Goal: Information Seeking & Learning: Learn about a topic

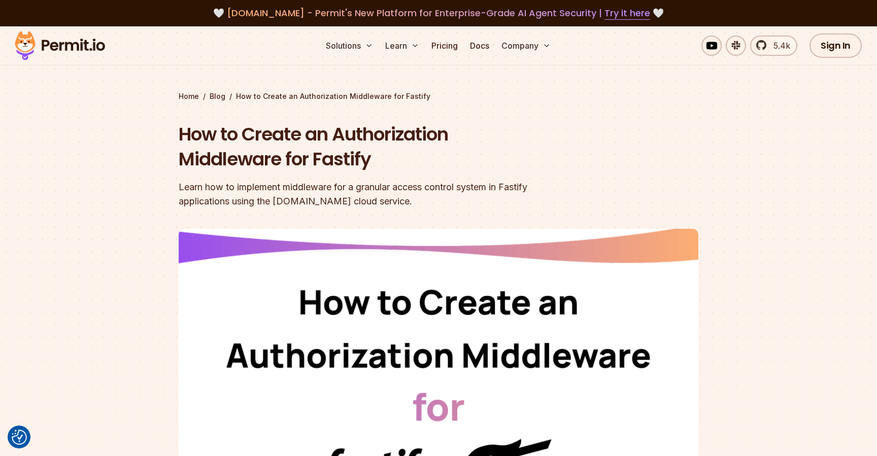
click at [56, 38] on img at bounding box center [59, 45] width 99 height 34
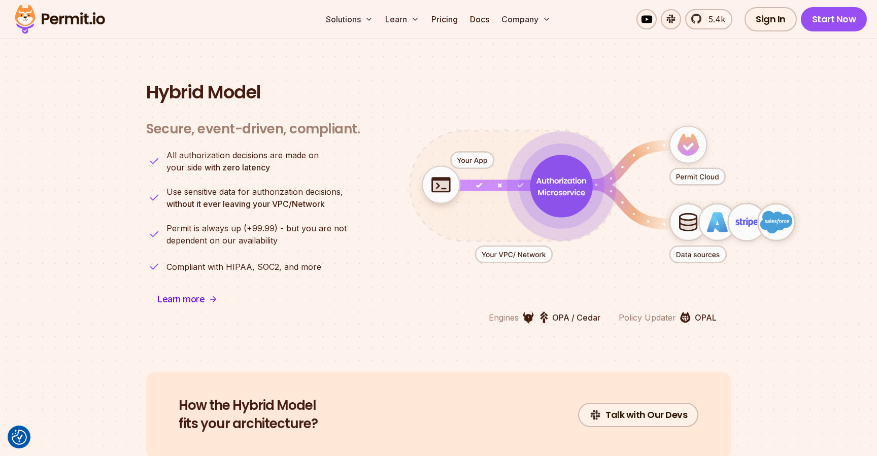
scroll to position [2469, 0]
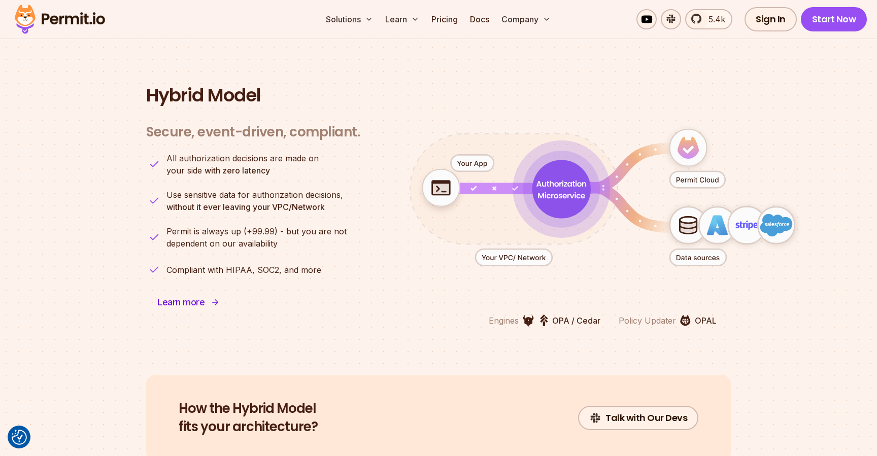
click at [199, 302] on span "Learn more" at bounding box center [180, 302] width 47 height 14
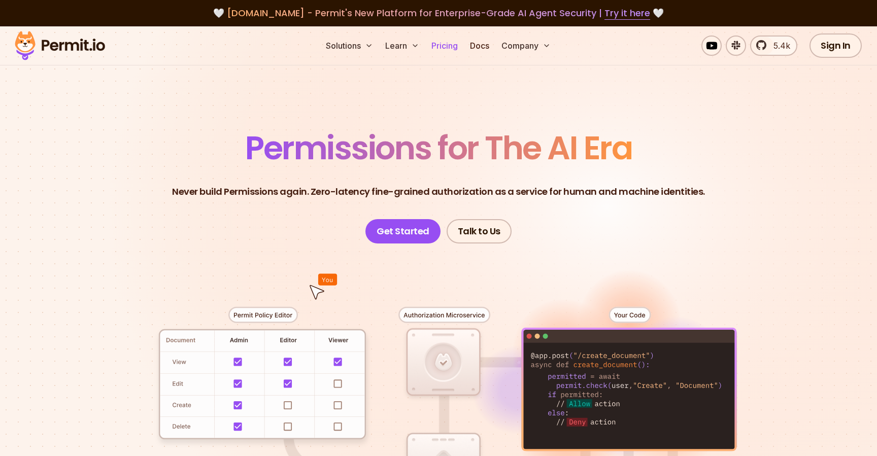
click at [446, 48] on link "Pricing" at bounding box center [444, 46] width 34 height 20
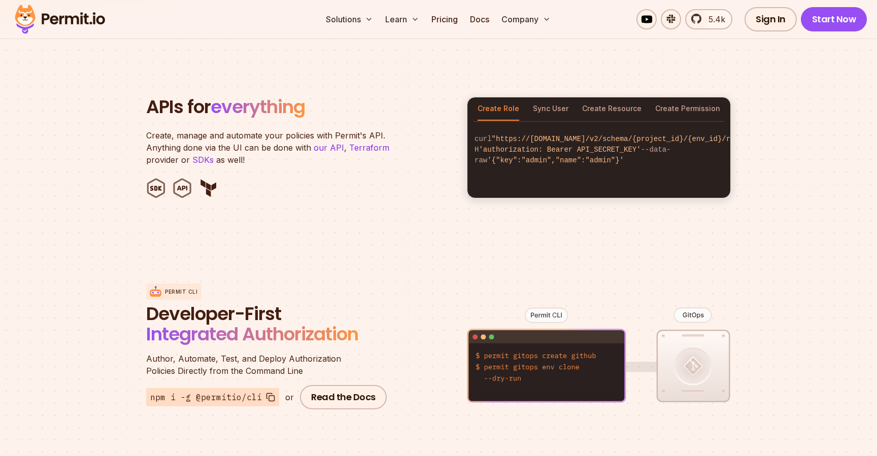
scroll to position [552, 0]
